Goal: Use online tool/utility

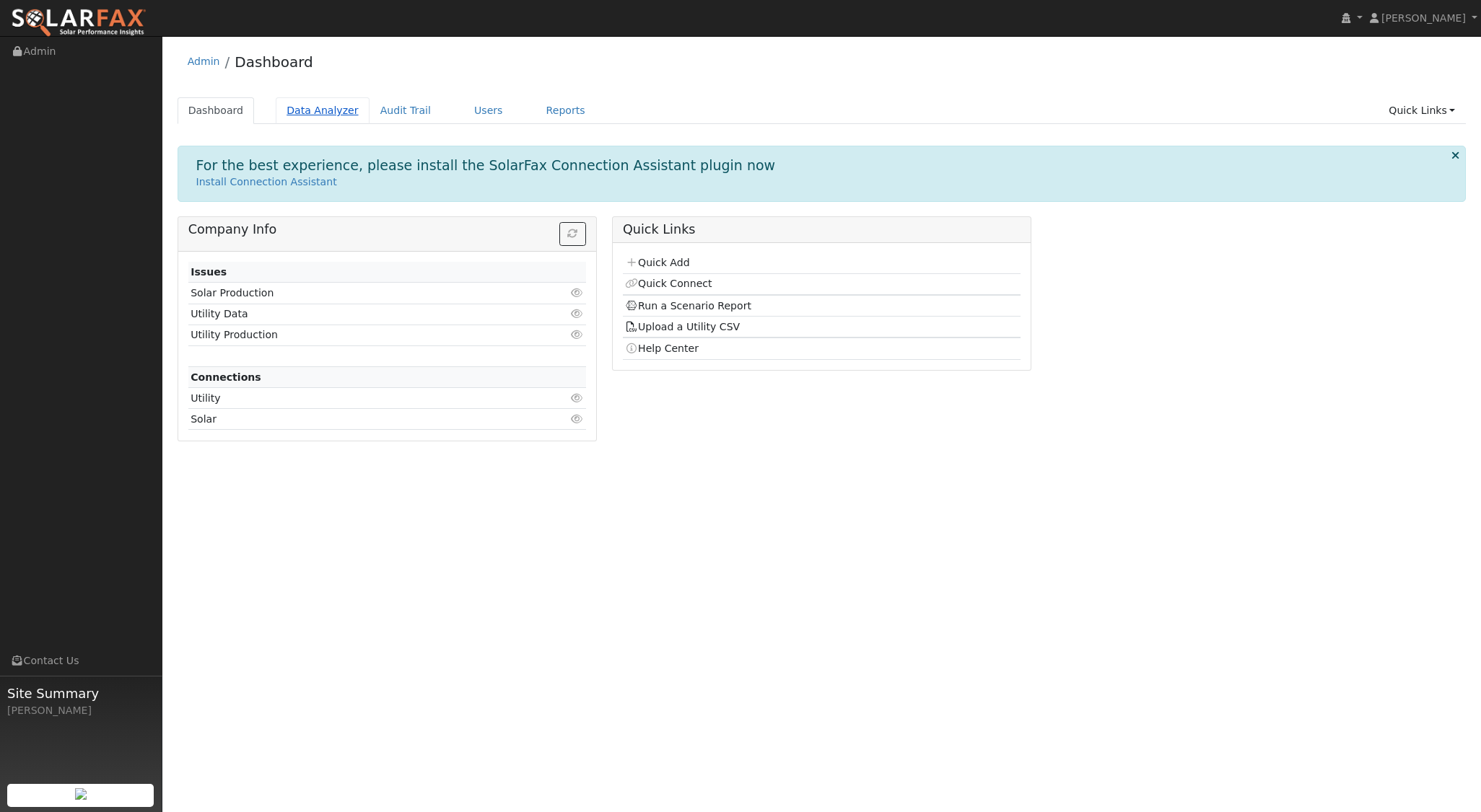
click at [304, 111] on link "Data Analyzer" at bounding box center [322, 110] width 94 height 26
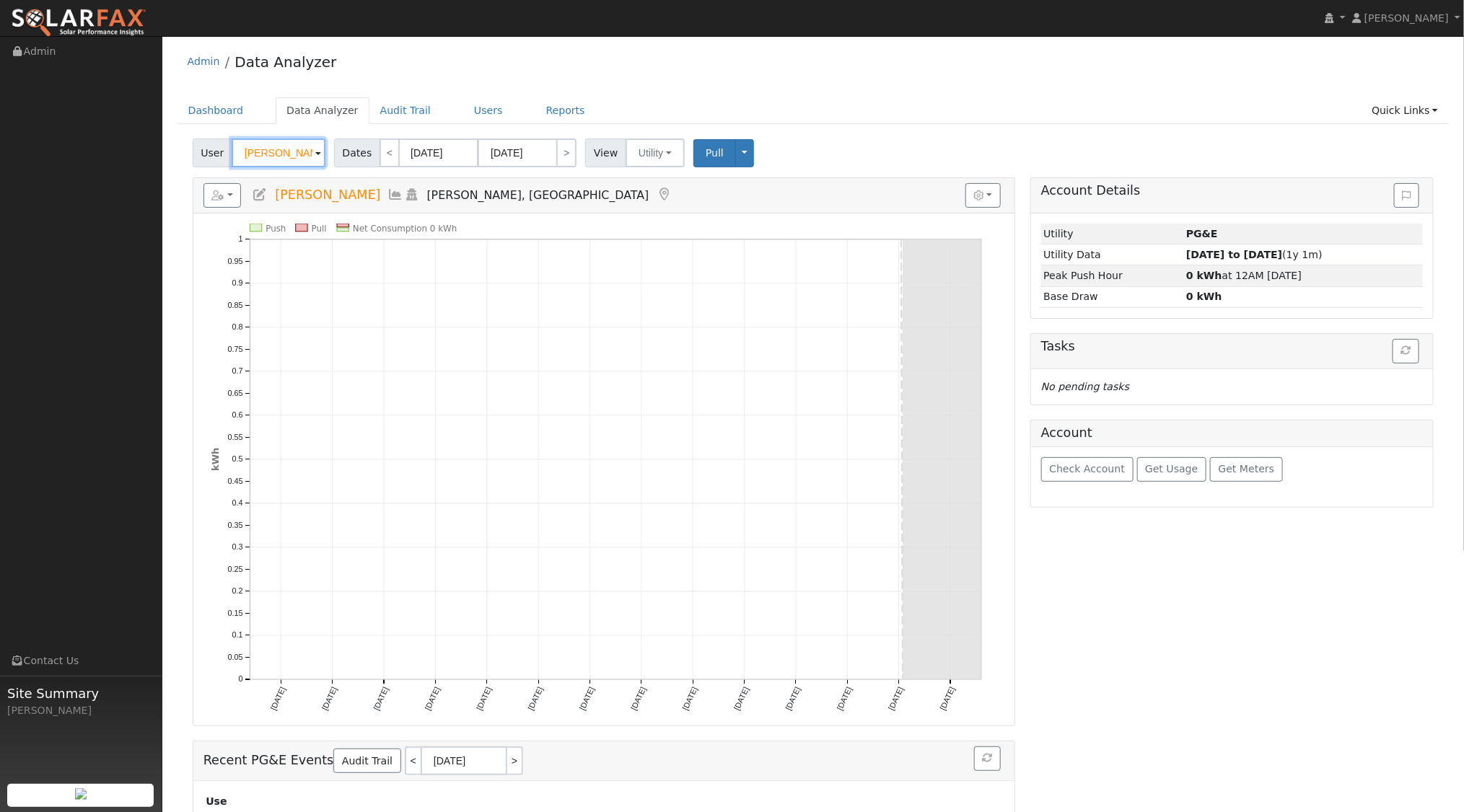
click at [301, 156] on input "[PERSON_NAME]" at bounding box center [278, 153] width 94 height 29
click at [301, 156] on img at bounding box center [307, 152] width 36 height 27
click at [301, 156] on input "[PERSON_NAME]" at bounding box center [278, 153] width 94 height 29
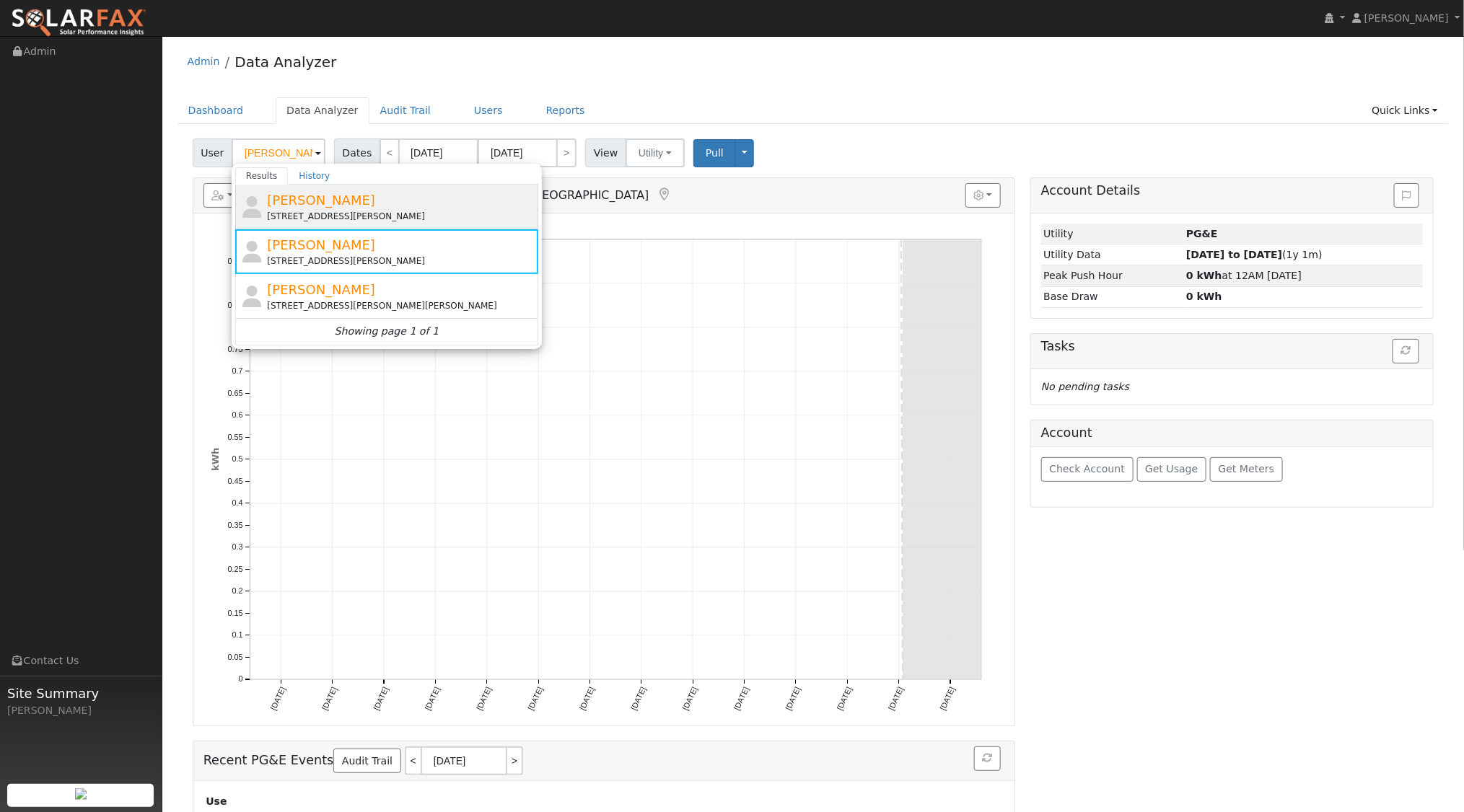
click at [352, 208] on div "[PERSON_NAME] [STREET_ADDRESS][PERSON_NAME]" at bounding box center [401, 206] width 268 height 33
type input "[PERSON_NAME]"
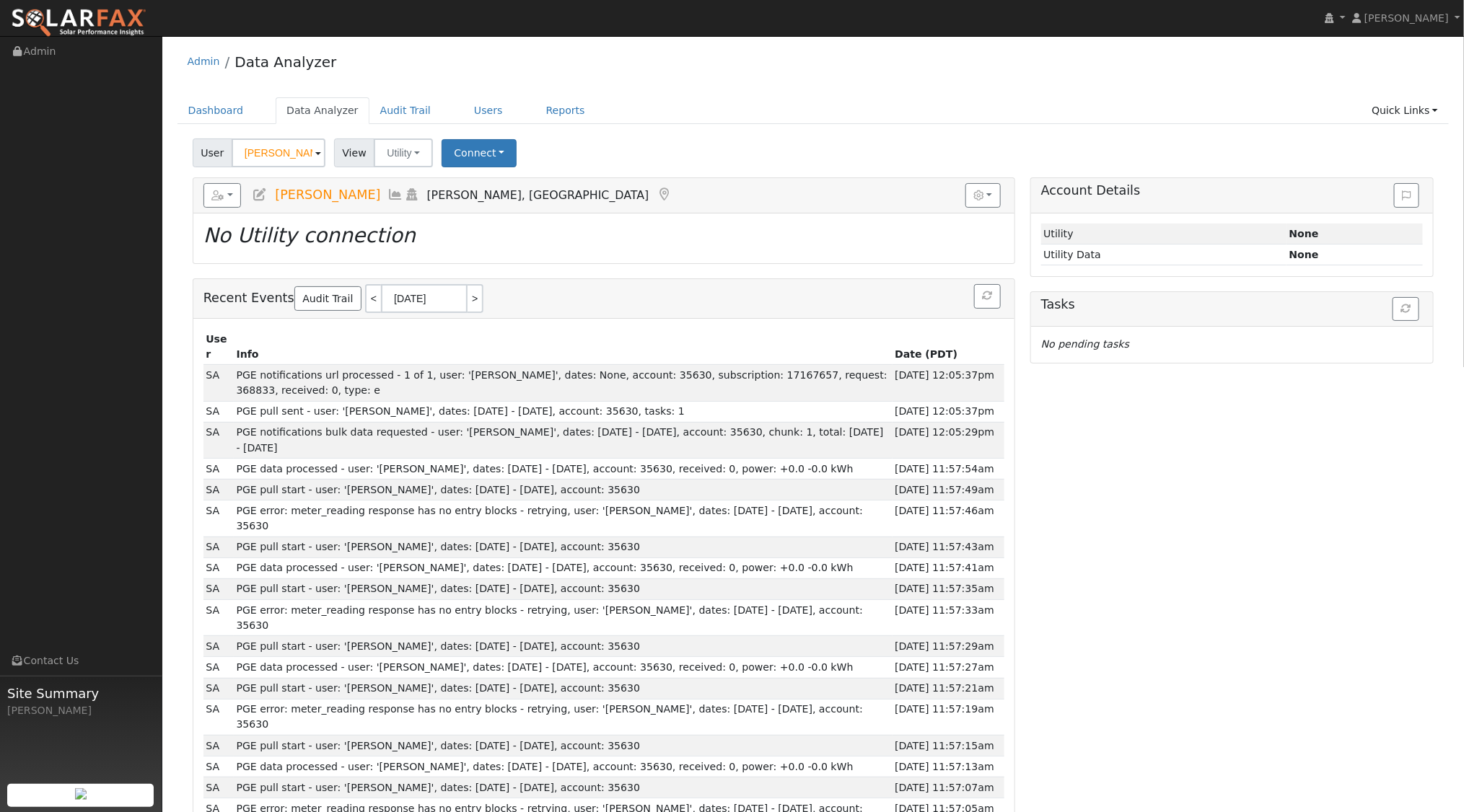
click at [409, 195] on icon at bounding box center [412, 195] width 16 height 13
